Goal: Find specific page/section: Find specific page/section

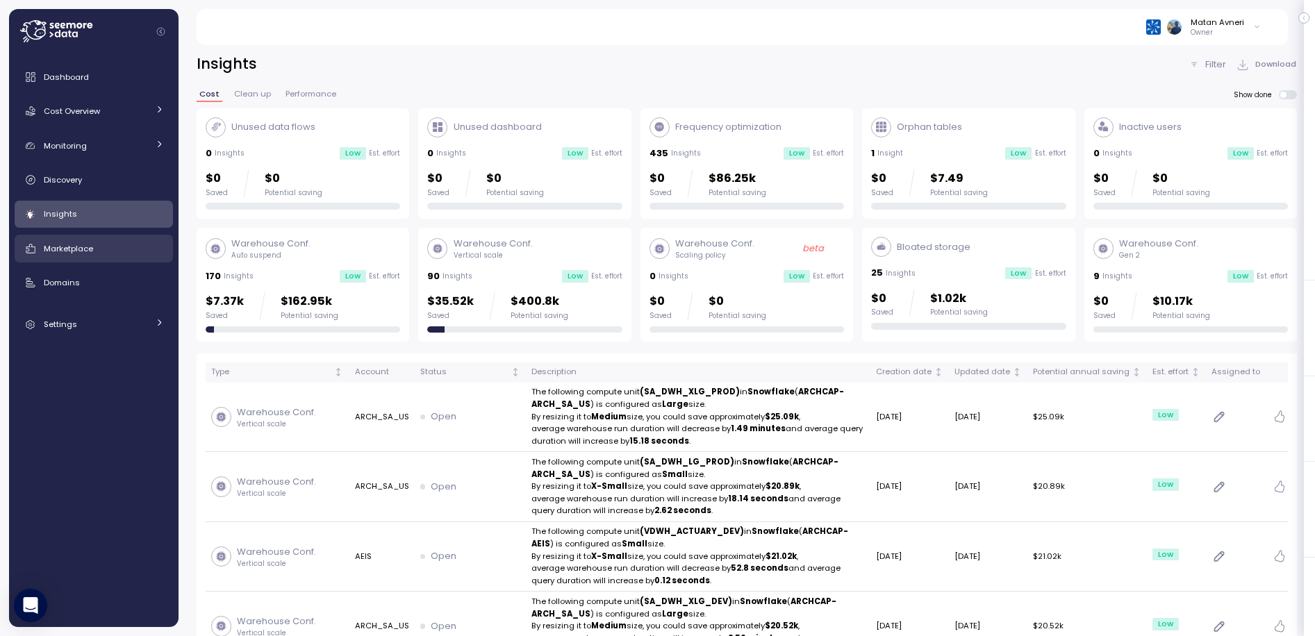
click at [70, 245] on span "Marketplace" at bounding box center [68, 248] width 49 height 11
